Goal: Task Accomplishment & Management: Use online tool/utility

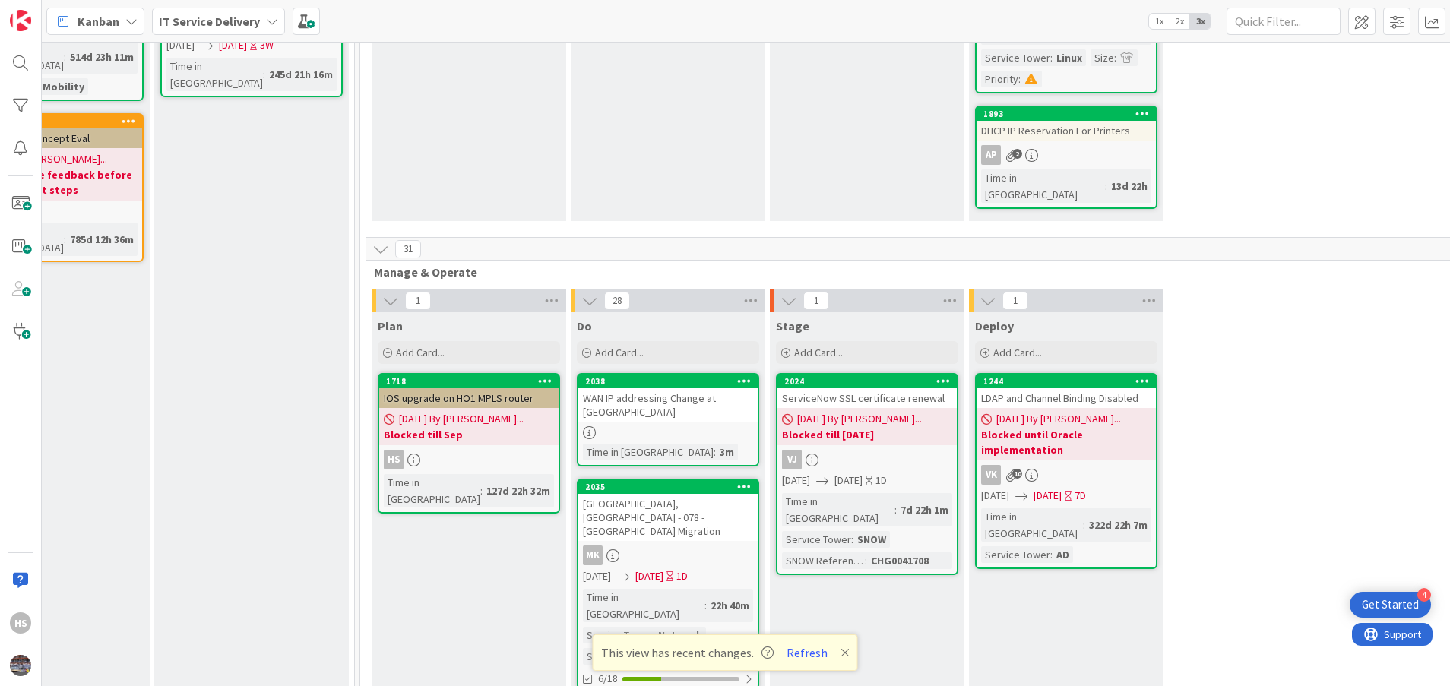
scroll to position [489, 695]
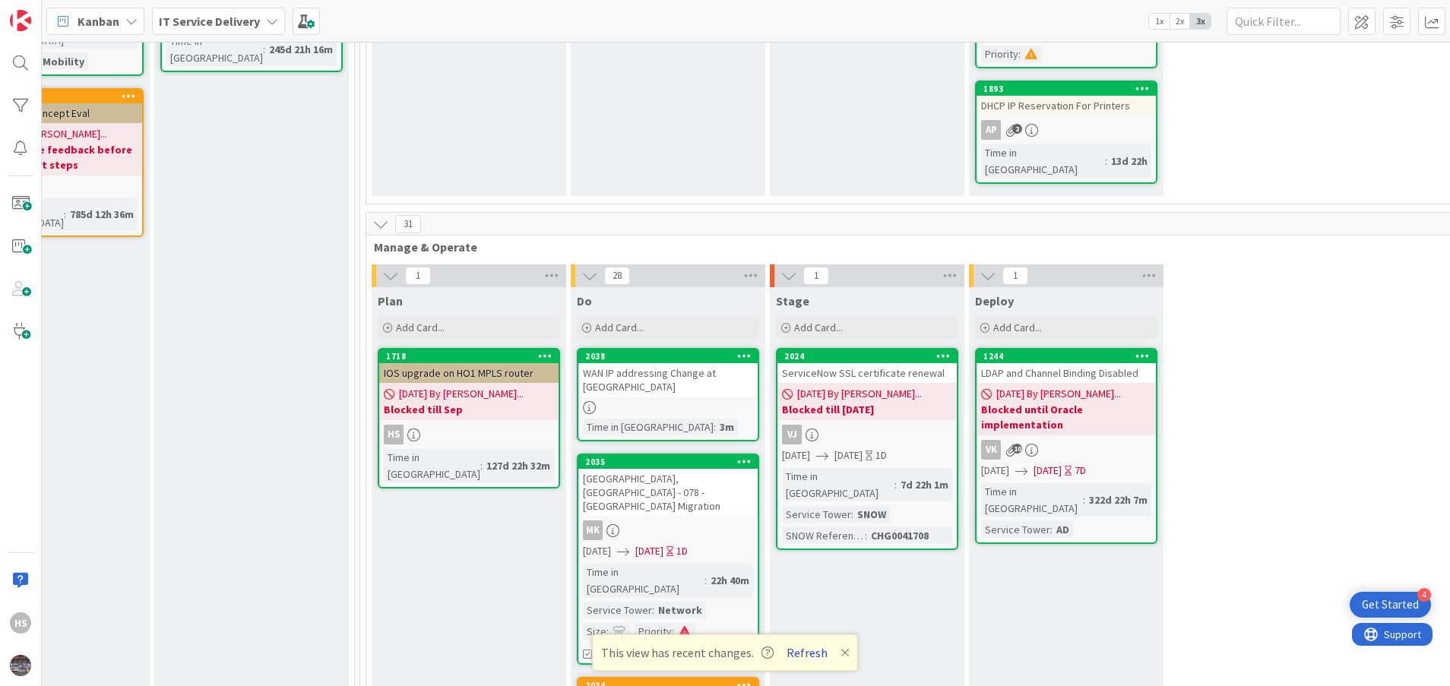
click at [818, 647] on button "Refresh" at bounding box center [807, 653] width 52 height 20
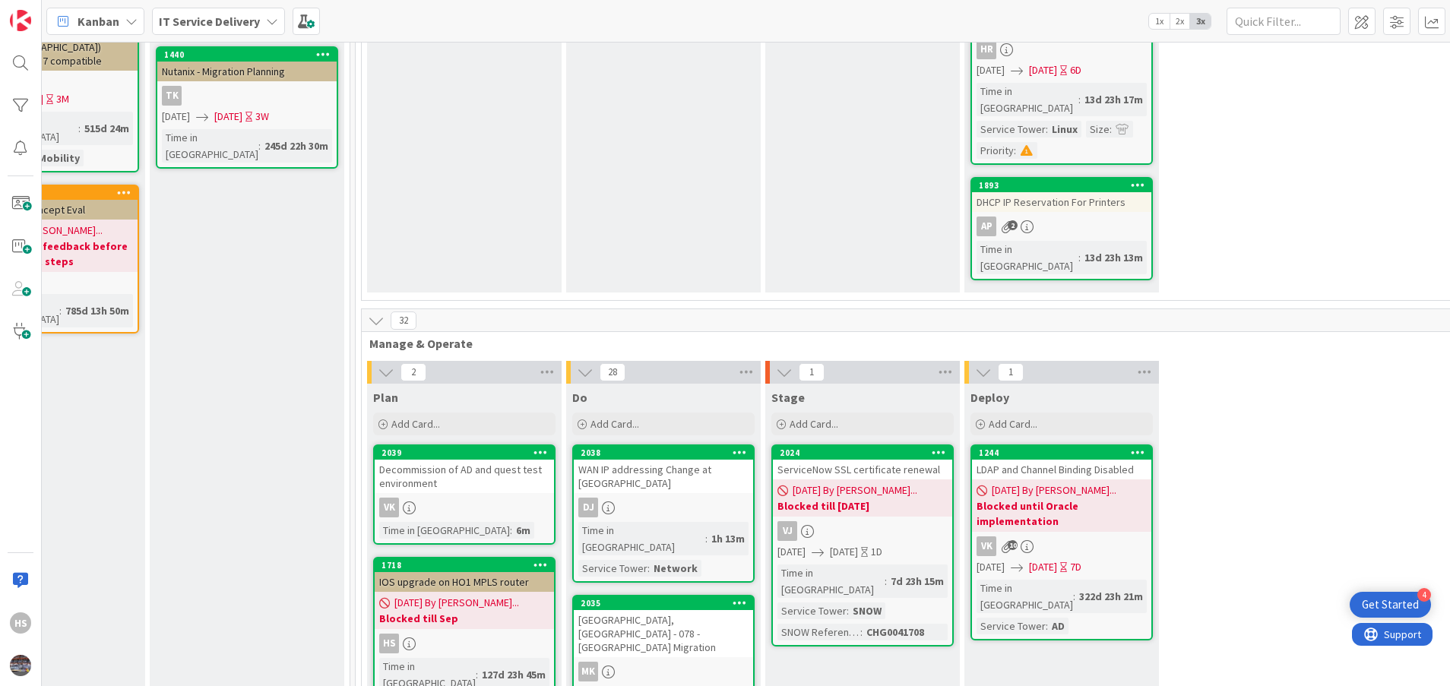
scroll to position [400, 700]
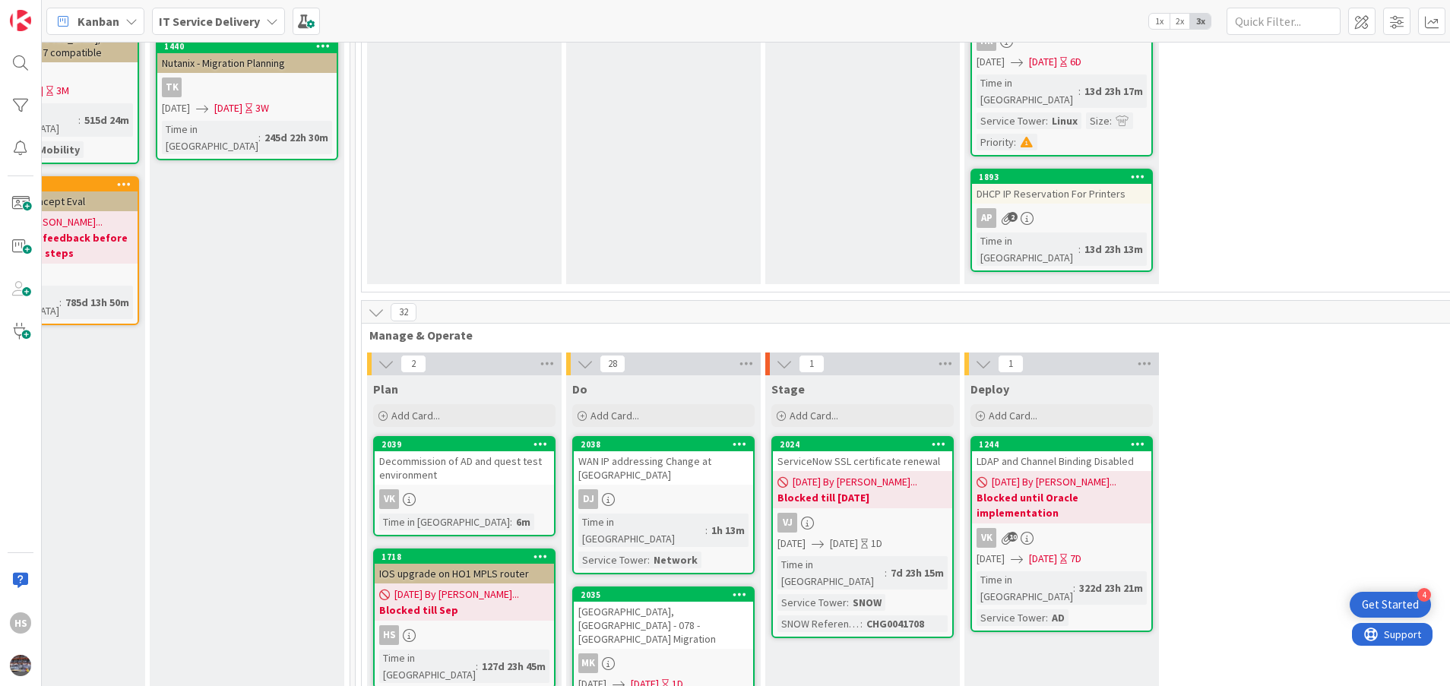
click at [635, 451] on div "WAN IP addressing Change at [GEOGRAPHIC_DATA]" at bounding box center [663, 467] width 179 height 33
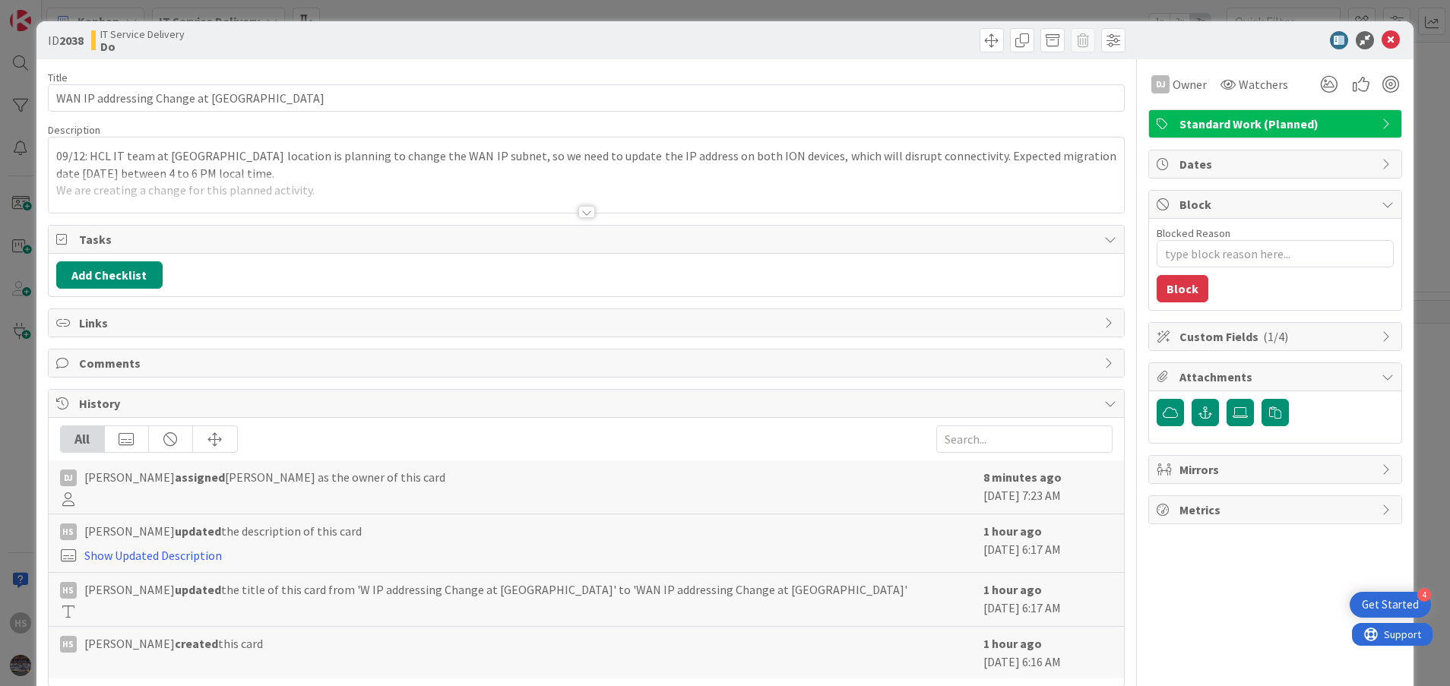
type textarea "x"
click at [1381, 42] on icon at bounding box center [1390, 40] width 18 height 18
